Goal: Navigation & Orientation: Understand site structure

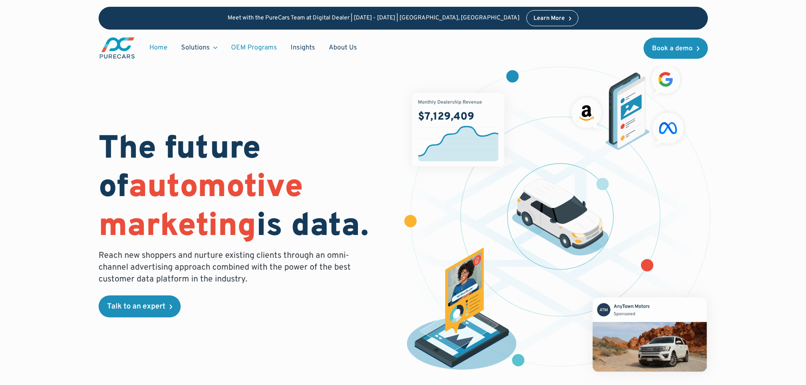
click at [254, 50] on link "OEM Programs" at bounding box center [254, 48] width 60 height 16
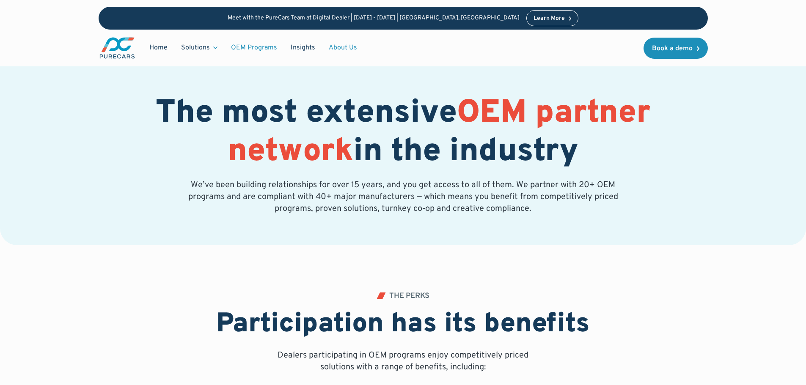
click at [333, 45] on link "About Us" at bounding box center [343, 48] width 42 height 16
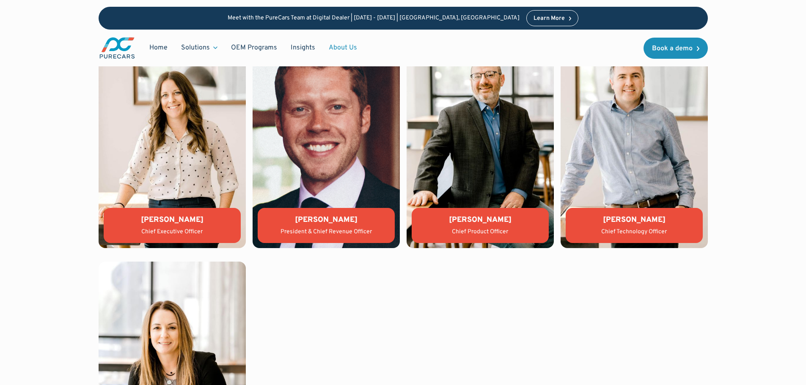
scroll to position [1906, 0]
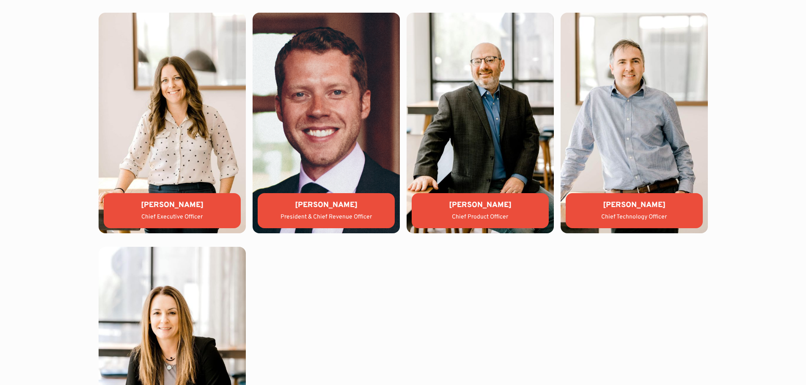
click at [440, 283] on div "[PERSON_NAME] Chief Executive Officer [PERSON_NAME] President & Chief Revenue O…" at bounding box center [403, 240] width 609 height 455
